Goal: Task Accomplishment & Management: Manage account settings

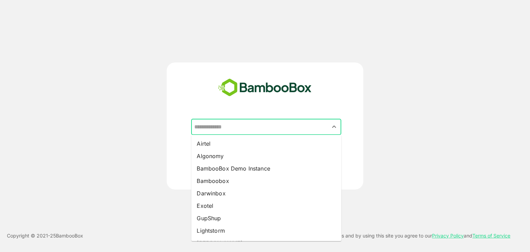
click at [319, 120] on input "text" at bounding box center [265, 126] width 147 height 13
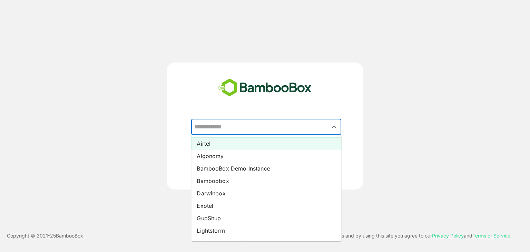
click at [241, 144] on li "Airtel" at bounding box center [266, 143] width 150 height 12
type input "******"
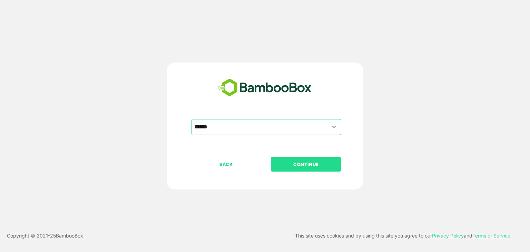
click at [302, 168] on button "CONTINUE" at bounding box center [306, 164] width 70 height 14
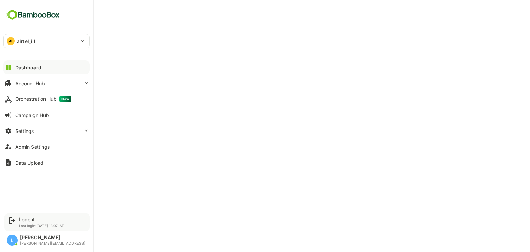
click at [30, 222] on div "Logout Last login: [DATE] 12:07 IST" at bounding box center [41, 221] width 45 height 11
click at [29, 218] on div "Logout" at bounding box center [41, 219] width 45 height 6
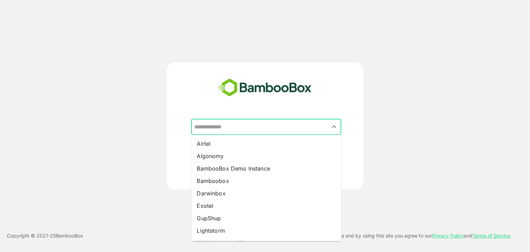
click at [221, 128] on input "text" at bounding box center [265, 126] width 147 height 13
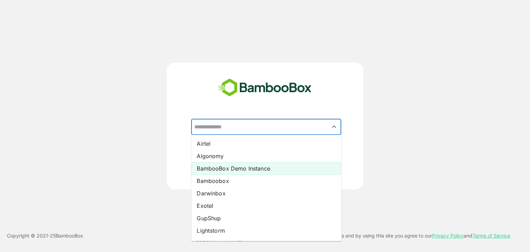
click at [221, 165] on li "BambooBox Demo Instance" at bounding box center [266, 168] width 150 height 12
type input "**********"
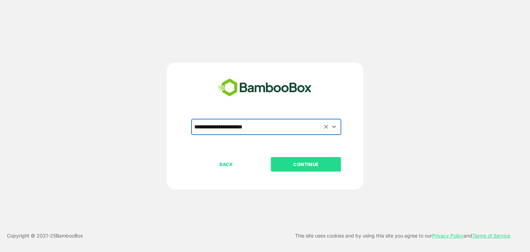
click at [303, 164] on p "CONTINUE" at bounding box center [305, 164] width 69 height 8
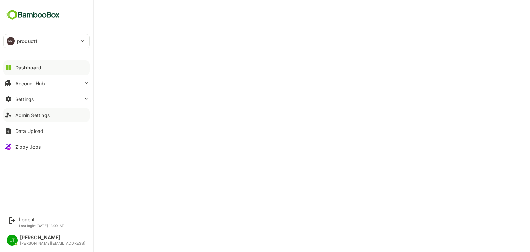
click at [29, 118] on button "Admin Settings" at bounding box center [46, 115] width 86 height 14
click at [21, 67] on div "Dashboard" at bounding box center [27, 67] width 25 height 6
click at [45, 37] on div "PR product1" at bounding box center [42, 41] width 77 height 14
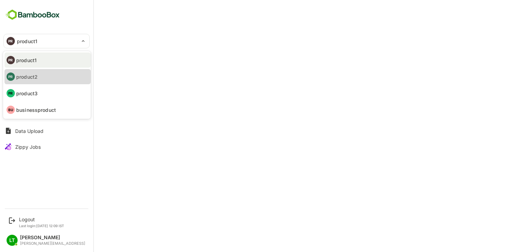
click at [38, 73] on li "PR product2" at bounding box center [47, 76] width 86 height 15
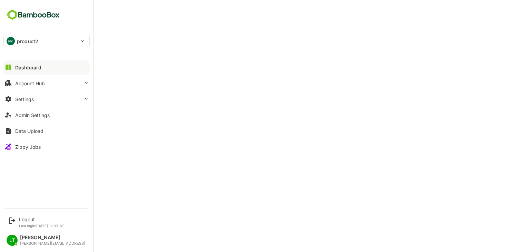
click at [37, 40] on p "product2" at bounding box center [27, 41] width 21 height 7
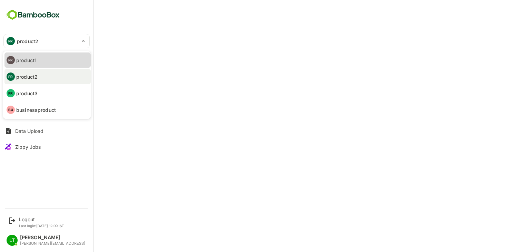
click at [37, 62] on li "PR product1" at bounding box center [47, 59] width 86 height 15
type input "********"
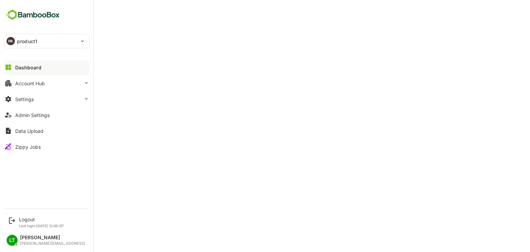
click at [16, 37] on div "PR product1" at bounding box center [42, 41] width 77 height 14
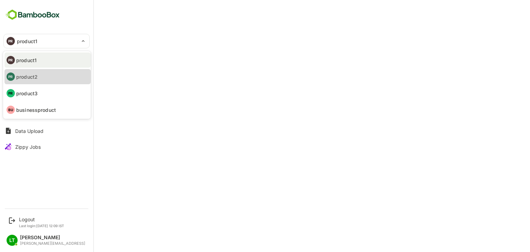
click at [39, 78] on li "PR product2" at bounding box center [47, 76] width 86 height 15
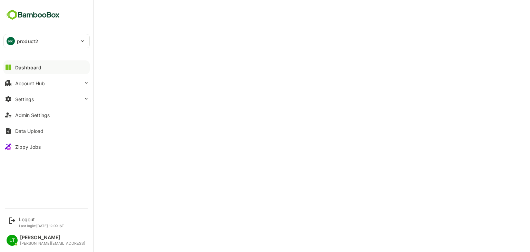
click at [22, 44] on div "PR product2" at bounding box center [42, 41] width 77 height 14
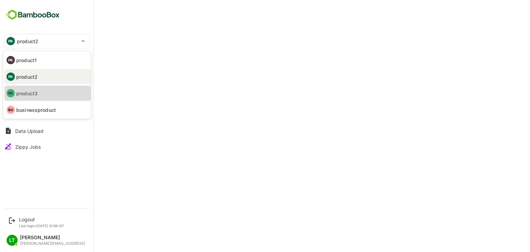
click at [35, 89] on li "PR product3" at bounding box center [47, 92] width 86 height 15
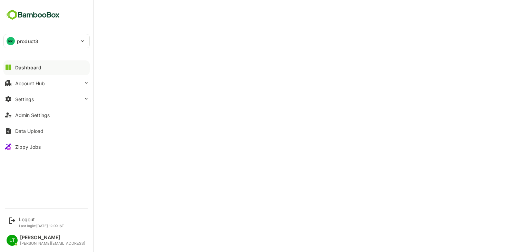
click at [73, 37] on div "PR product3" at bounding box center [42, 41] width 77 height 14
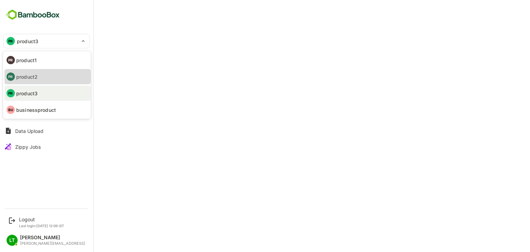
click at [60, 72] on li "PR product2" at bounding box center [47, 76] width 86 height 15
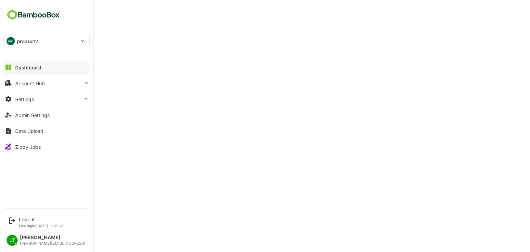
click at [55, 36] on div "PR product2" at bounding box center [42, 41] width 77 height 14
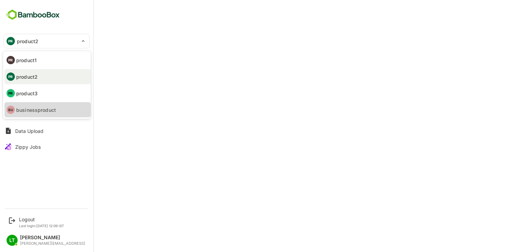
click at [40, 108] on p "businessproduct" at bounding box center [36, 109] width 40 height 7
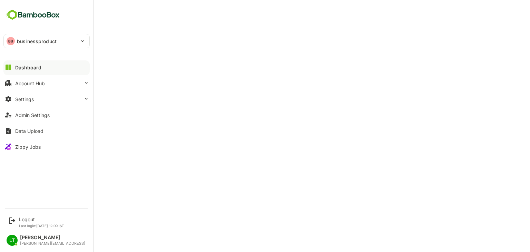
click at [36, 41] on p "businessproduct" at bounding box center [37, 41] width 40 height 7
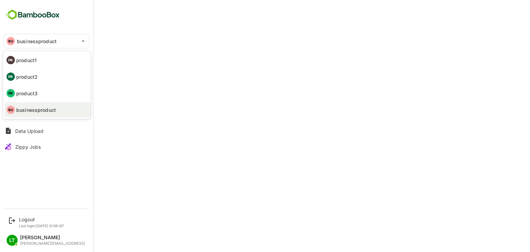
click at [40, 84] on ul "PR product1 PR product2 PR product3 BU businessproduct" at bounding box center [47, 85] width 88 height 68
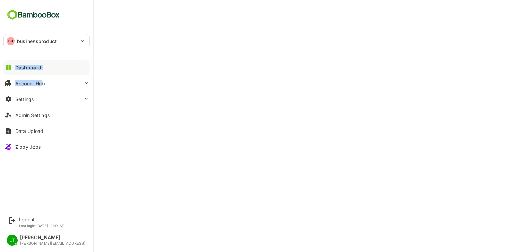
drag, startPoint x: 42, startPoint y: 90, endPoint x: 43, endPoint y: 43, distance: 46.6
click at [43, 43] on div "**********" at bounding box center [46, 102] width 93 height 204
click at [43, 43] on p "businessproduct" at bounding box center [37, 41] width 40 height 7
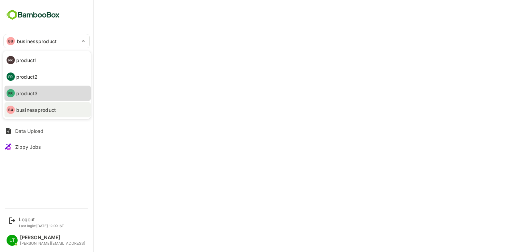
click at [45, 90] on li "PR product3" at bounding box center [47, 92] width 86 height 15
type input "********"
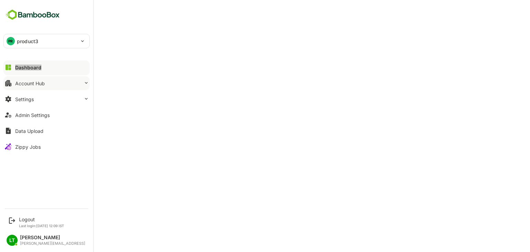
click at [27, 79] on button "Account Hub" at bounding box center [46, 83] width 86 height 14
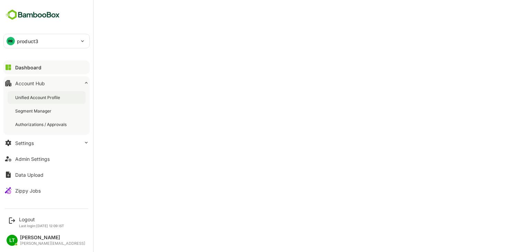
click at [33, 94] on div "Unified Account Profile" at bounding box center [47, 97] width 78 height 13
click at [31, 66] on div "Dashboard" at bounding box center [27, 67] width 25 height 6
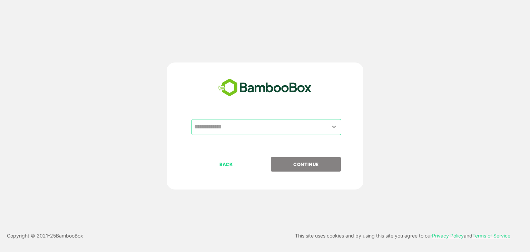
click at [230, 121] on input "text" at bounding box center [265, 126] width 147 height 13
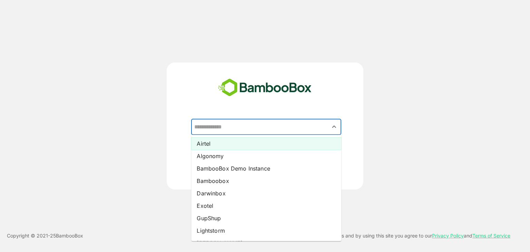
click at [212, 144] on li "Airtel" at bounding box center [266, 143] width 150 height 12
type input "******"
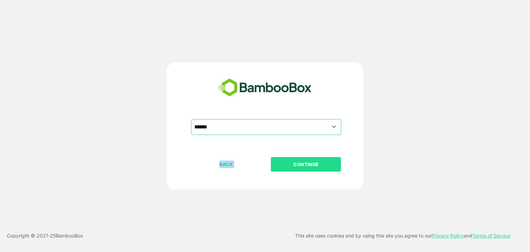
click at [292, 158] on div "****** ​ BACK CONTINUE" at bounding box center [265, 167] width 172 height 97
click at [292, 158] on button "CONTINUE" at bounding box center [306, 164] width 70 height 14
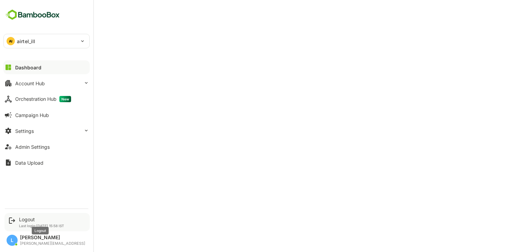
click at [29, 221] on div "Logout" at bounding box center [41, 219] width 45 height 6
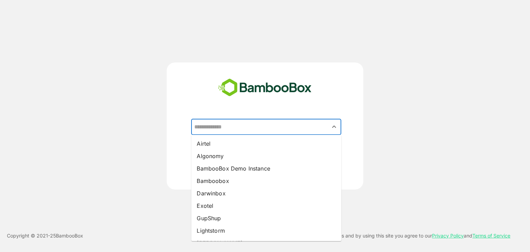
click at [251, 130] on input "text" at bounding box center [265, 126] width 147 height 13
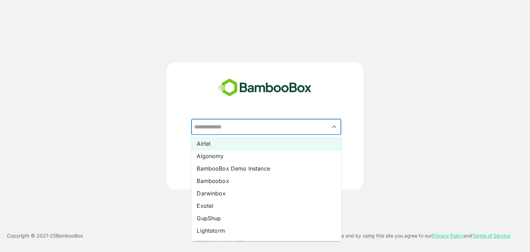
click at [247, 145] on li "Airtel" at bounding box center [266, 143] width 150 height 12
click at [250, 127] on input "******" at bounding box center [265, 126] width 147 height 13
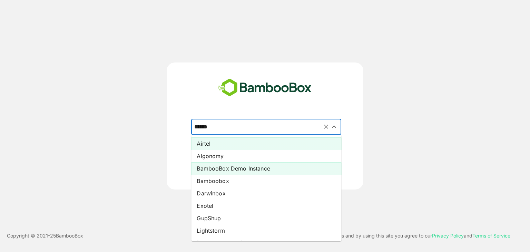
click at [224, 167] on li "BambooBox Demo Instance" at bounding box center [266, 168] width 150 height 12
type input "**********"
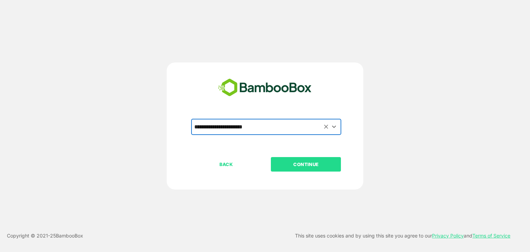
click at [283, 166] on p "CONTINUE" at bounding box center [305, 164] width 69 height 8
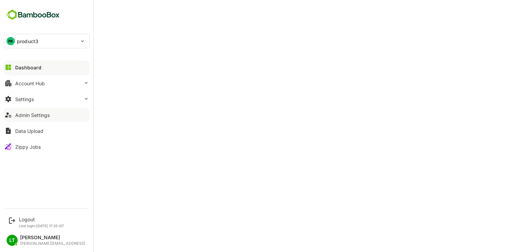
click at [26, 113] on div "Admin Settings" at bounding box center [32, 115] width 34 height 6
click at [29, 224] on p "Last login: Oct 8 17:25 IST" at bounding box center [41, 225] width 45 height 4
click at [26, 218] on div "Logout" at bounding box center [41, 219] width 45 height 6
